Goal: Transaction & Acquisition: Purchase product/service

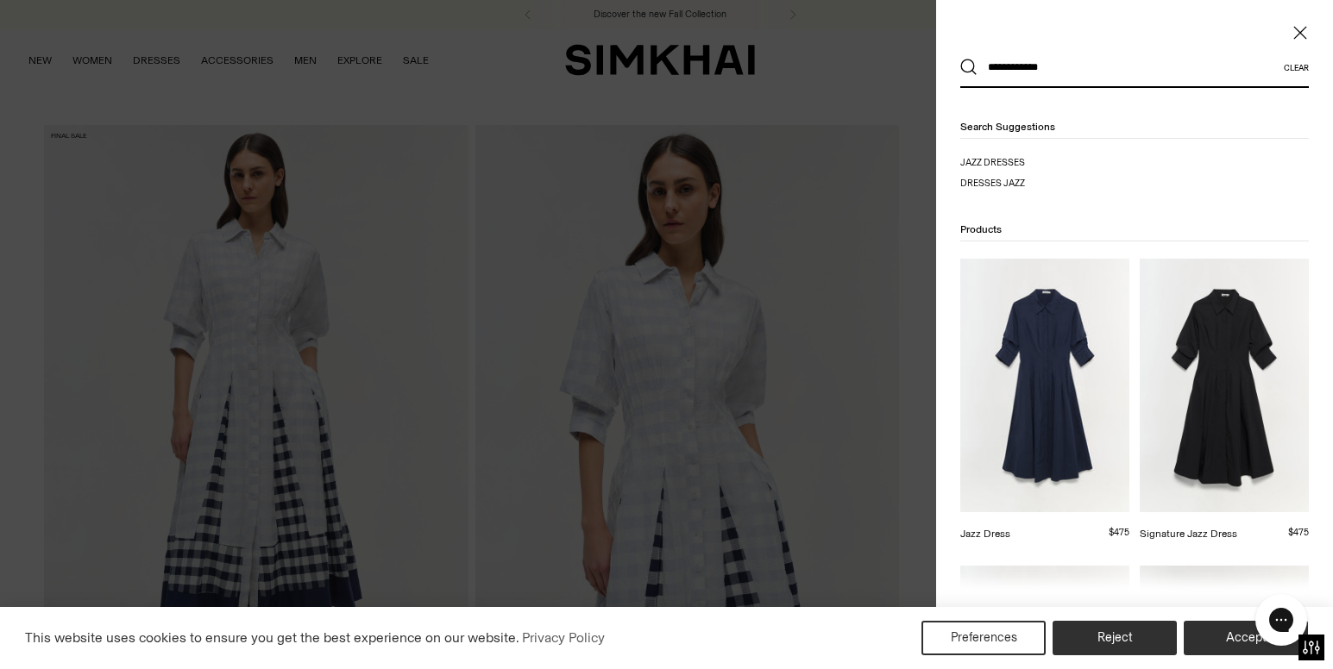
type input "**********"
click at [960, 59] on button "Search" at bounding box center [968, 67] width 17 height 17
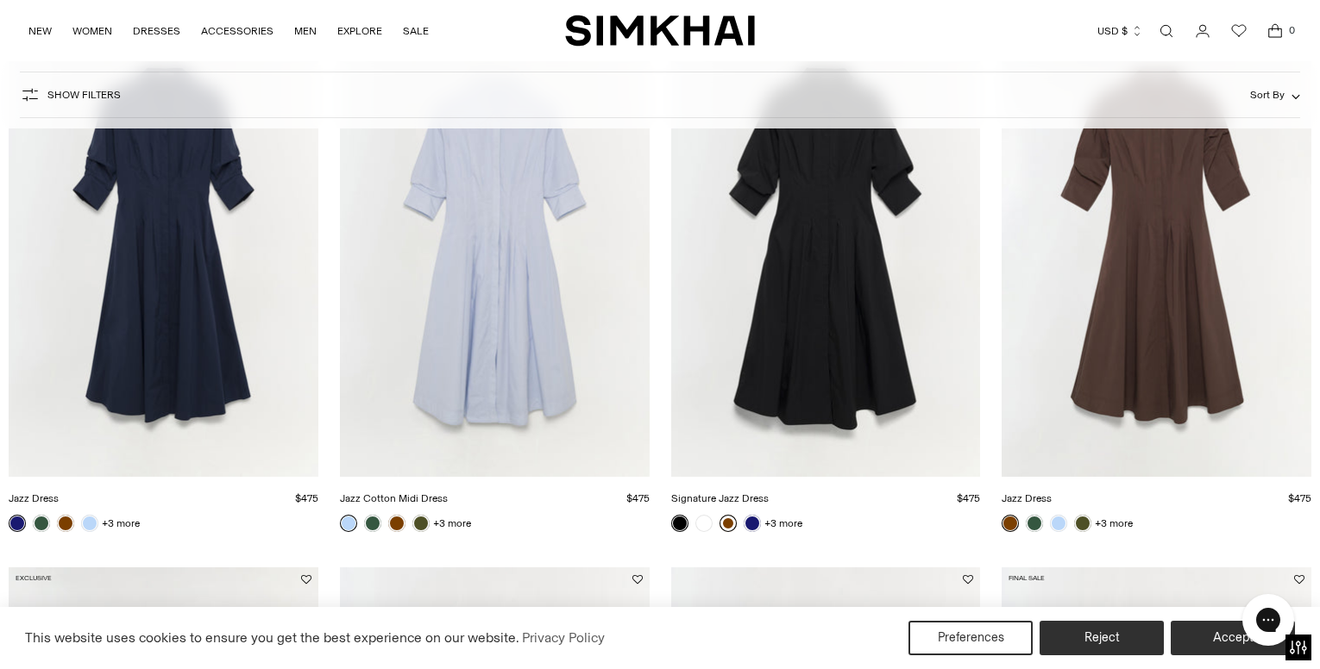
click at [725, 524] on link at bounding box center [727, 523] width 17 height 17
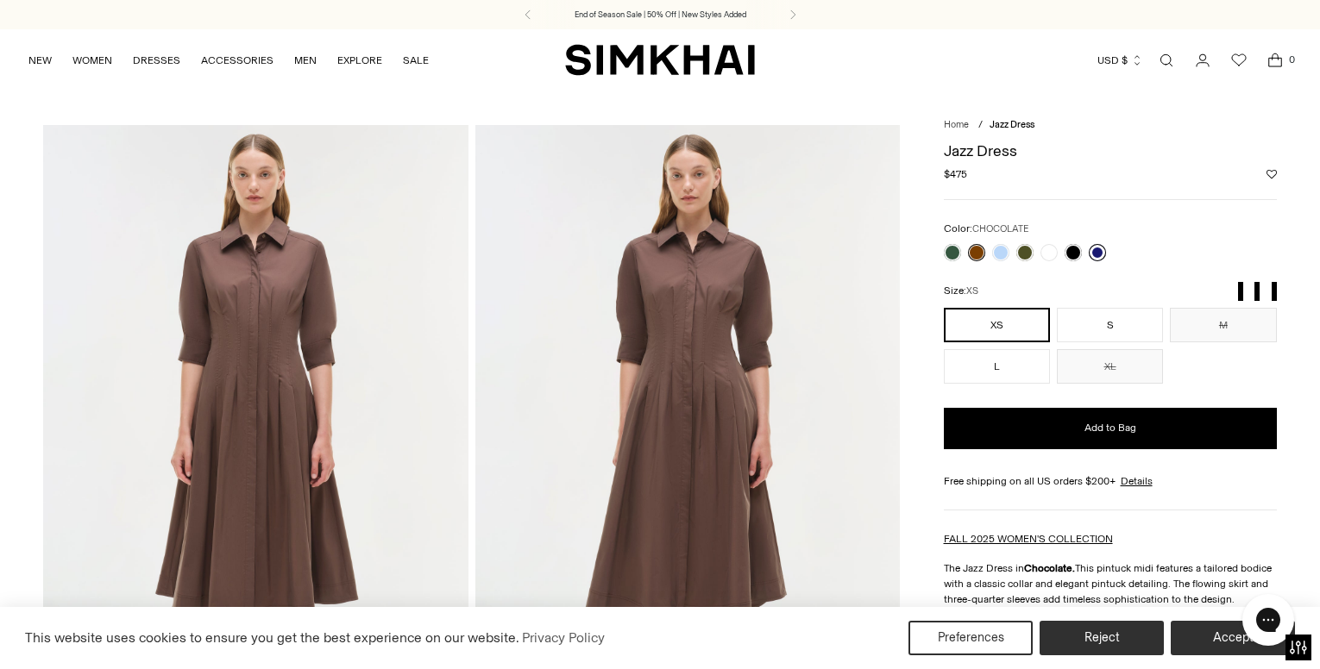
click at [1093, 250] on link at bounding box center [1096, 252] width 17 height 17
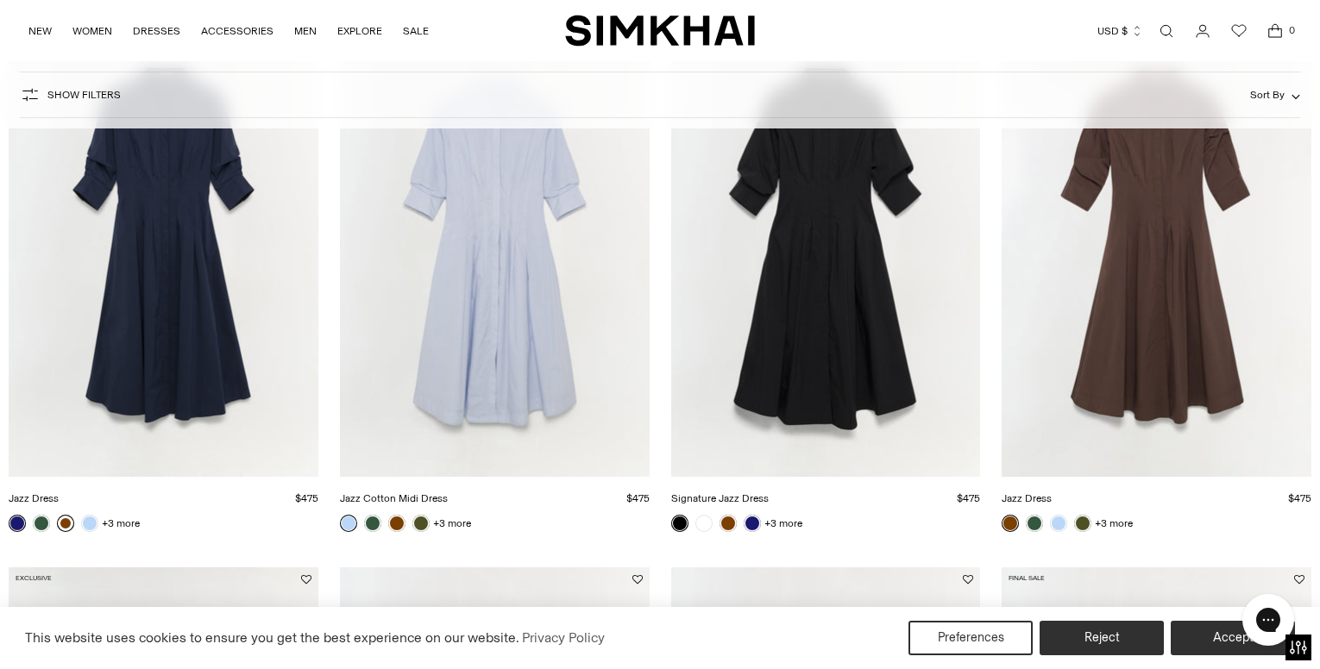
click at [67, 520] on link at bounding box center [65, 523] width 17 height 17
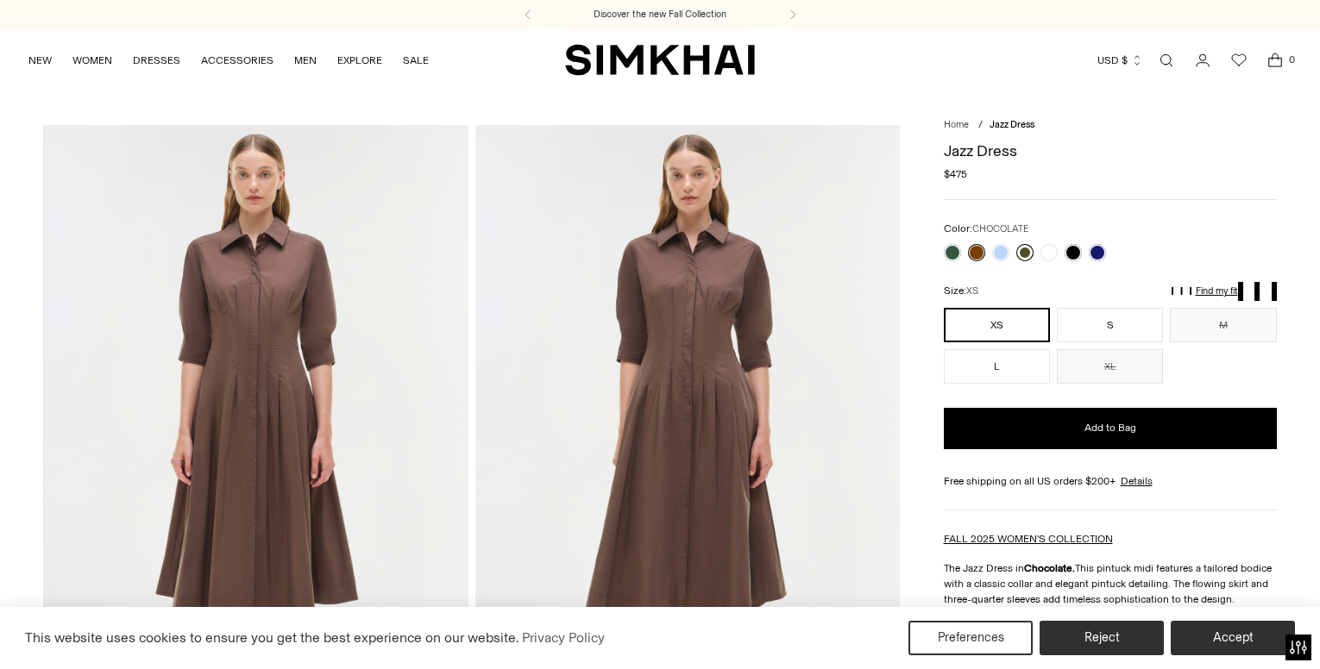
click at [1023, 253] on link at bounding box center [1024, 252] width 17 height 17
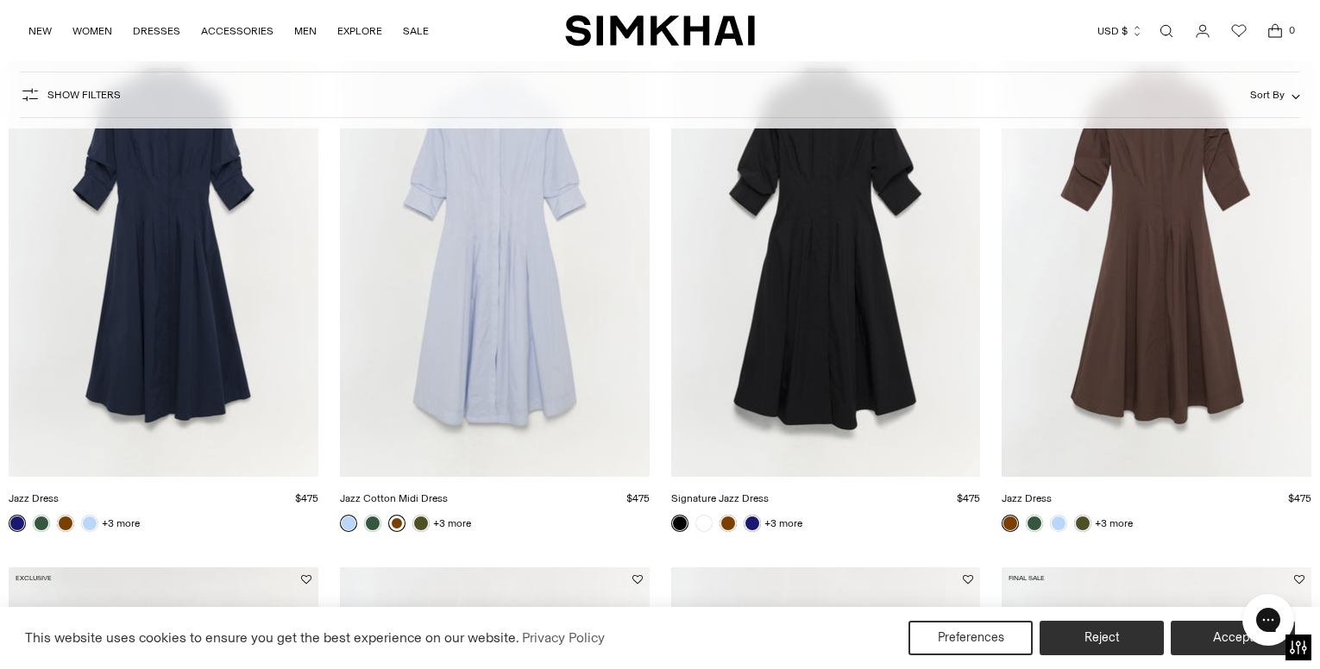
click at [396, 521] on link at bounding box center [396, 523] width 17 height 17
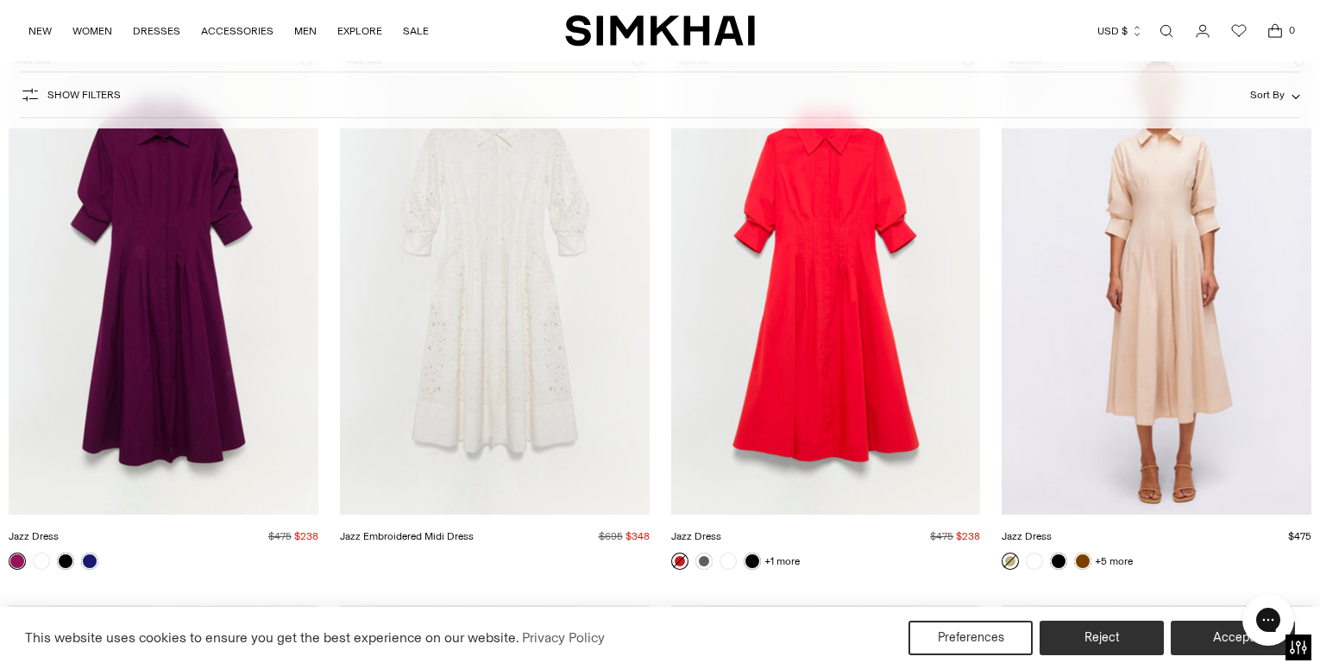
scroll to position [1407, 0]
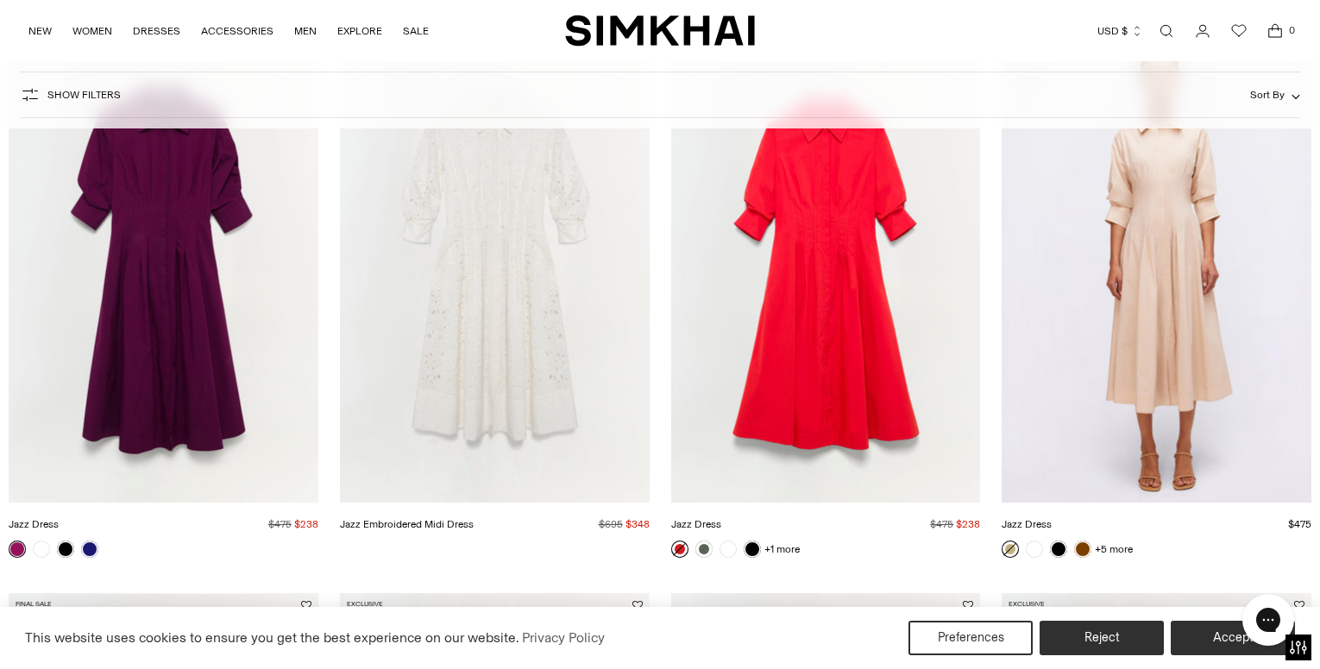
click at [0, 0] on img "Jazz Dress" at bounding box center [0, 0] width 0 height 0
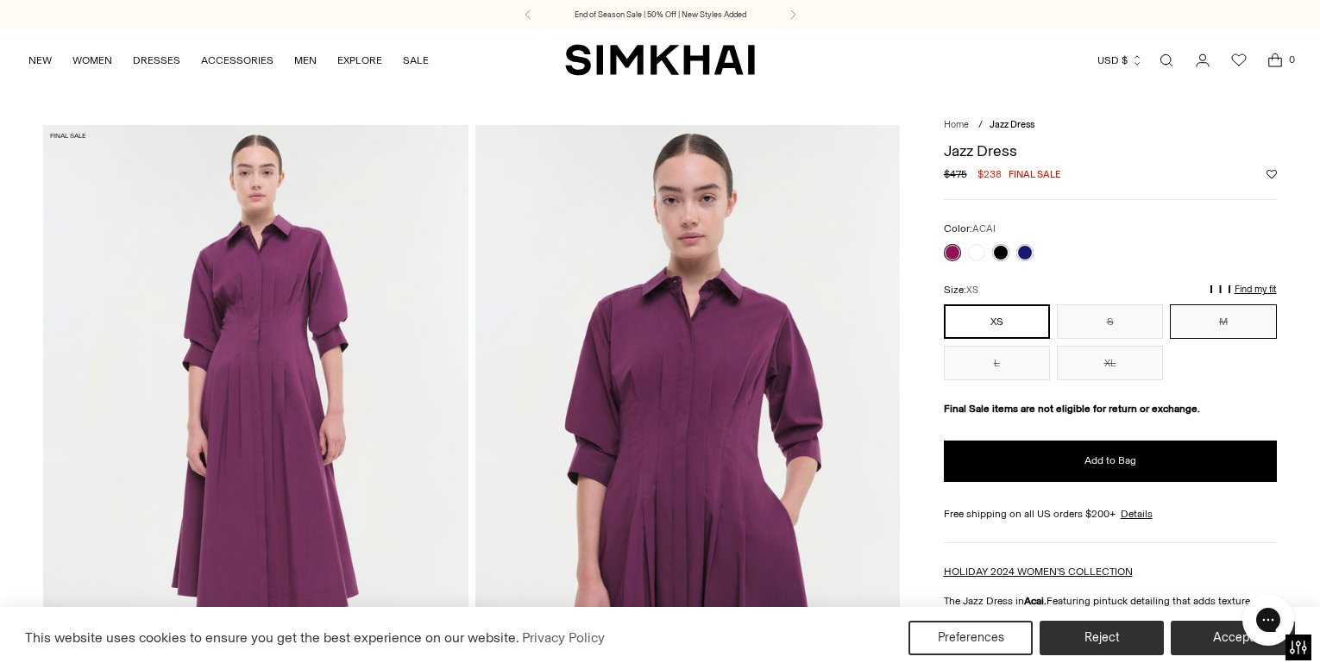
click at [1214, 323] on button "M" at bounding box center [1223, 321] width 106 height 34
